Goal: Transaction & Acquisition: Book appointment/travel/reservation

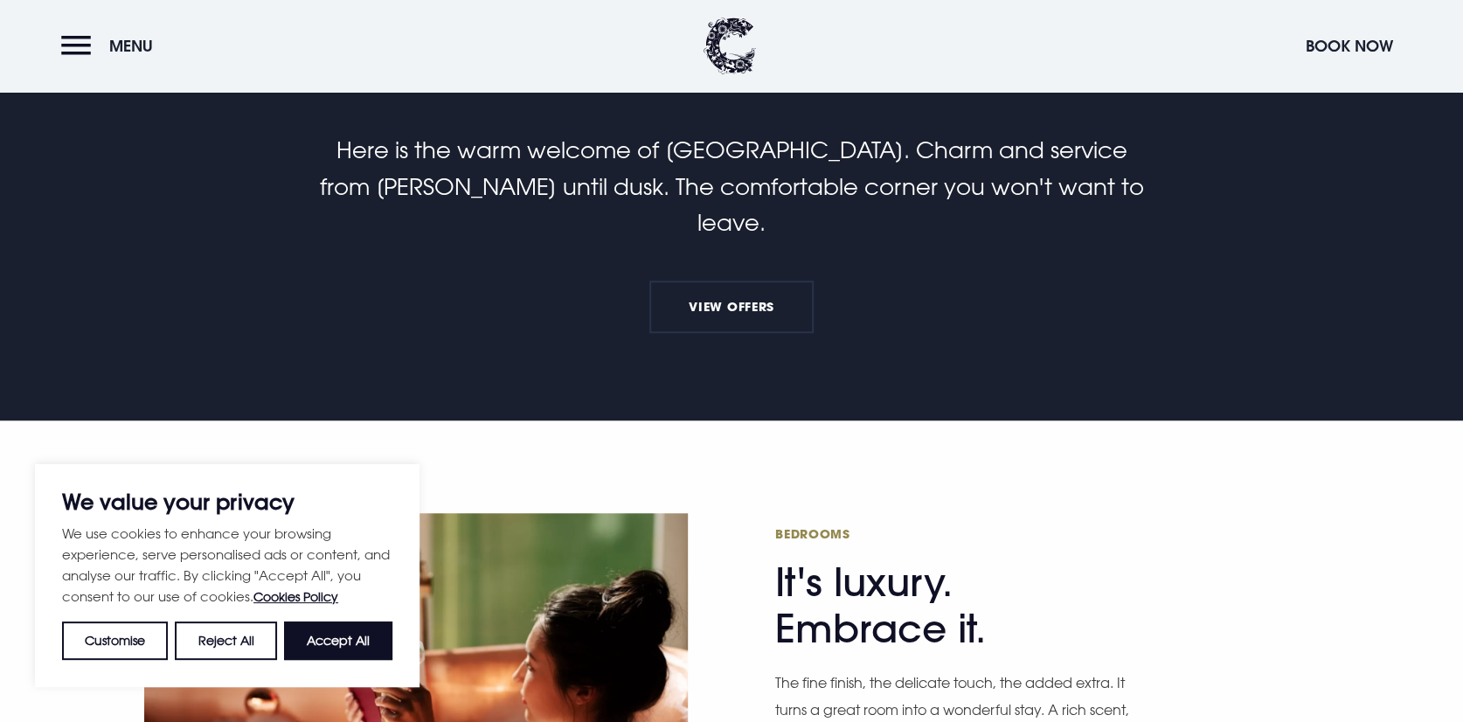
scroll to position [874, 0]
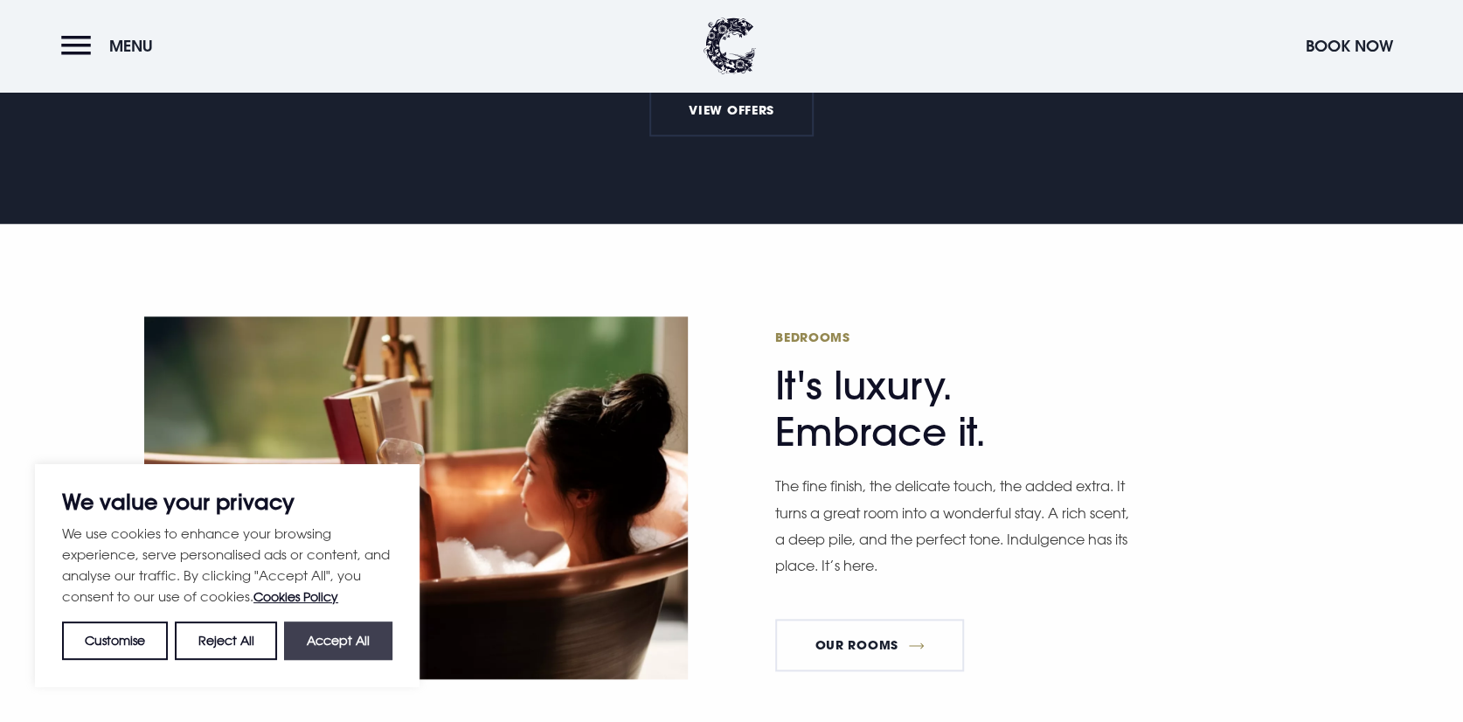
click at [327, 645] on button "Accept All" at bounding box center [338, 640] width 108 height 38
checkbox input "true"
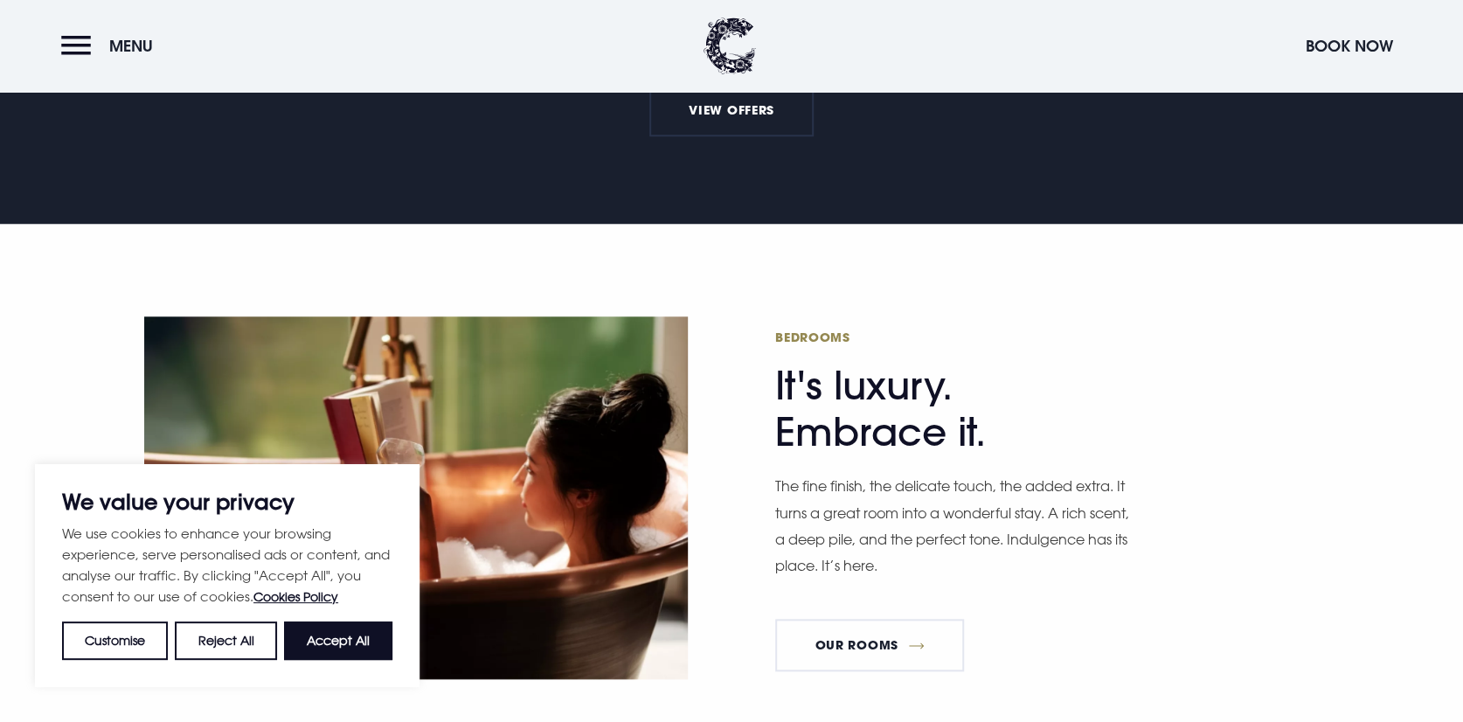
checkbox input "true"
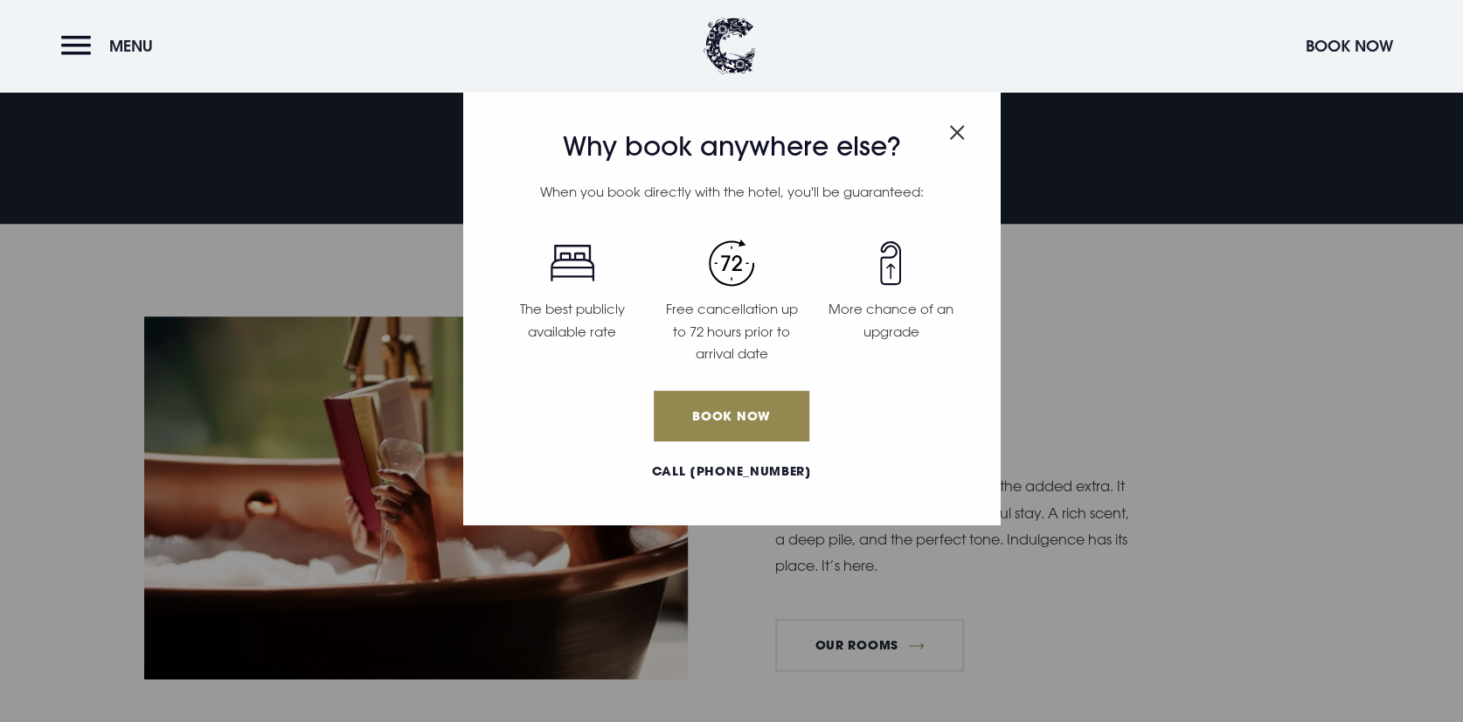
click at [952, 135] on img "Close modal" at bounding box center [957, 132] width 16 height 15
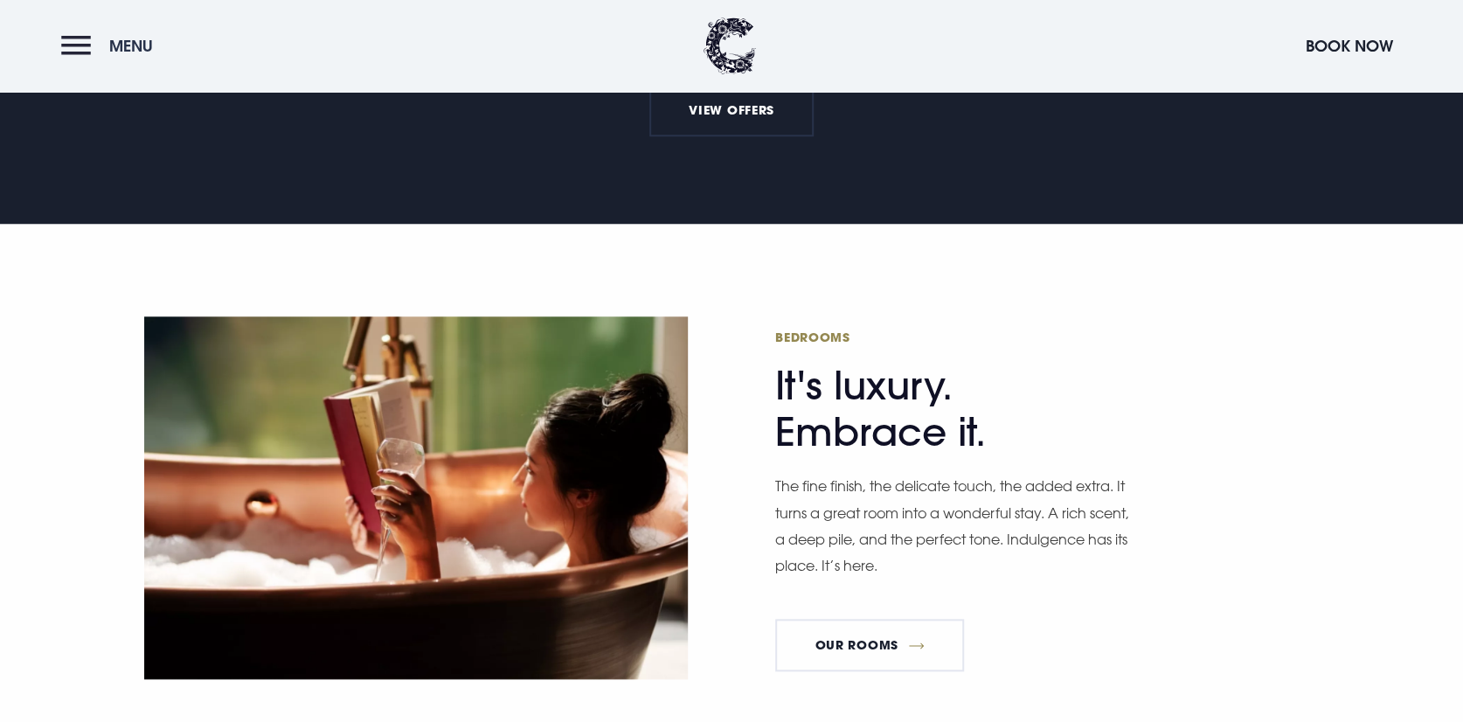
click at [110, 38] on span "Menu" at bounding box center [131, 46] width 44 height 20
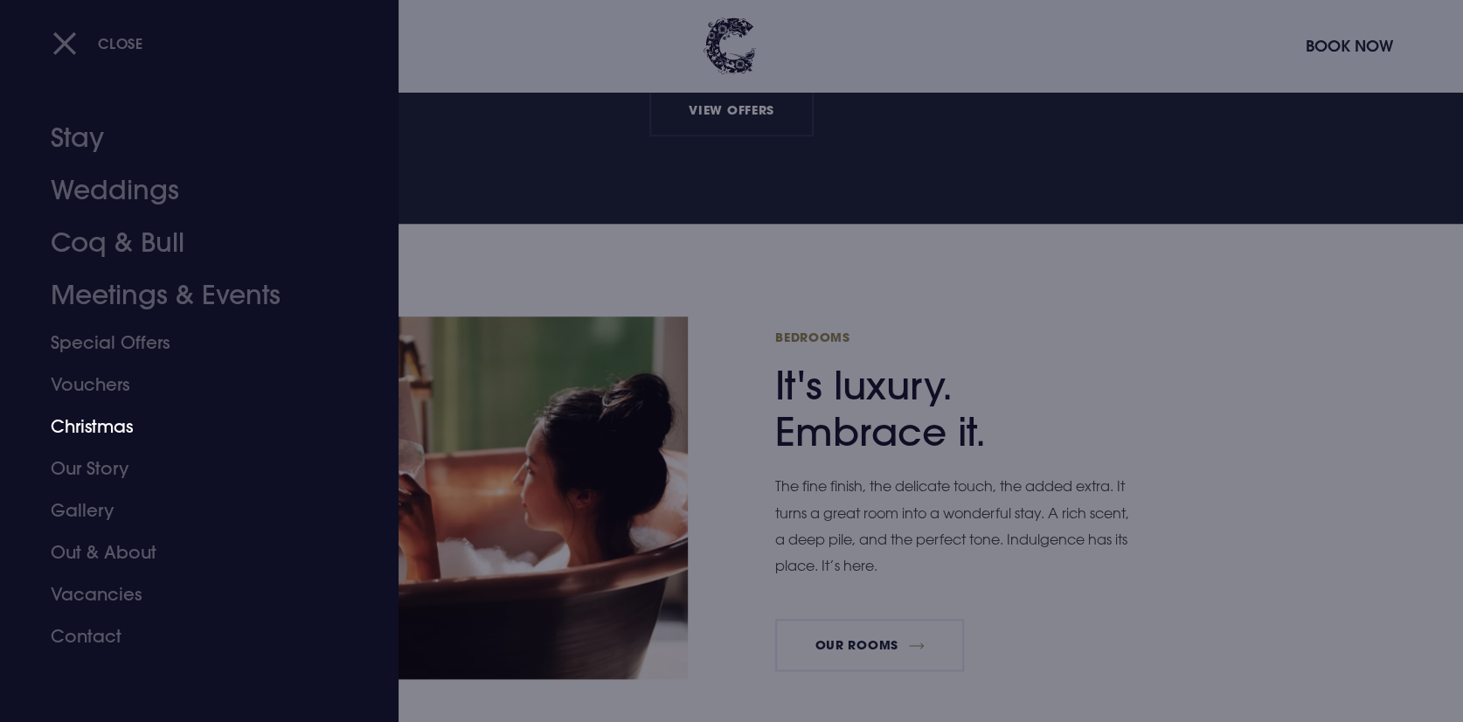
click at [77, 429] on link "Christmas" at bounding box center [189, 427] width 276 height 42
